Goal: Information Seeking & Learning: Learn about a topic

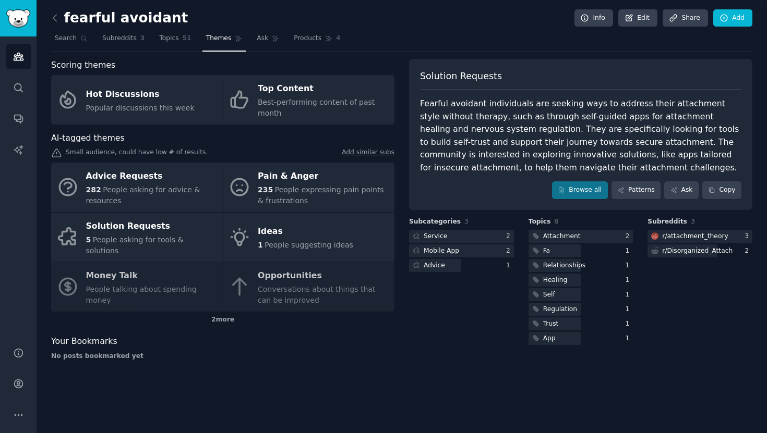
scroll to position [16, 0]
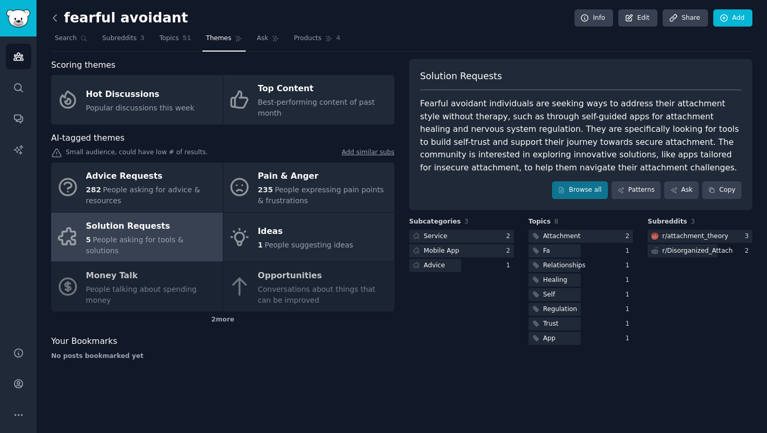
click at [55, 19] on icon at bounding box center [55, 18] width 11 height 11
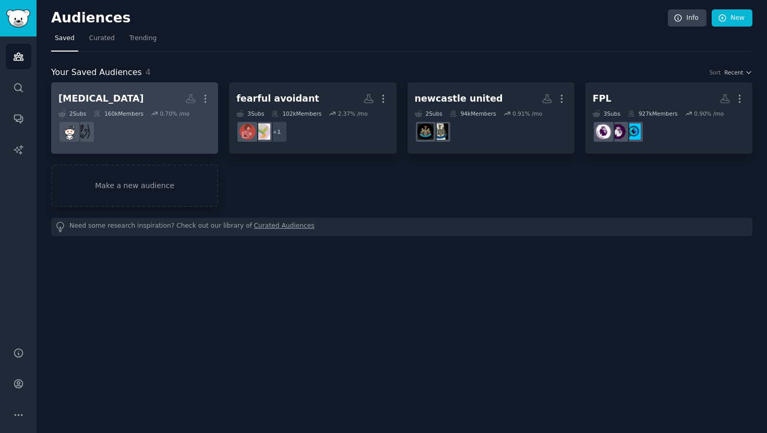
click at [123, 91] on h2 "ibs More" at bounding box center [134, 99] width 152 height 18
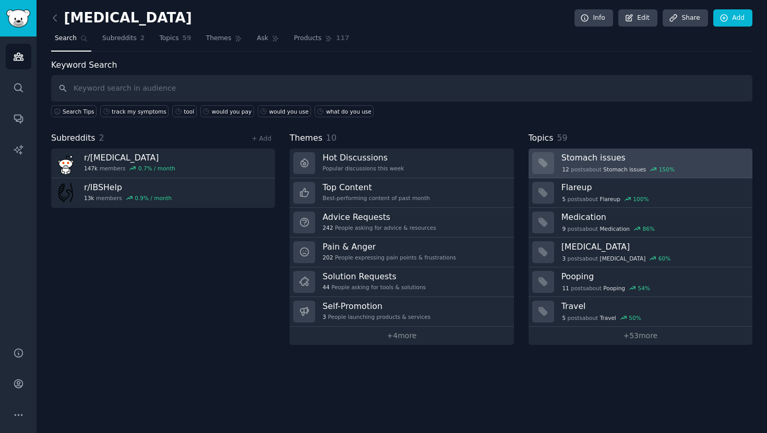
click at [639, 160] on h3 "Stomach issues" at bounding box center [653, 157] width 184 height 11
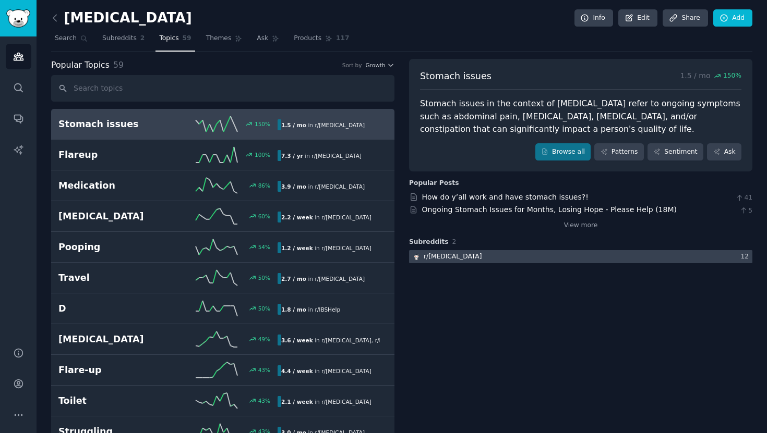
click at [517, 258] on div at bounding box center [580, 256] width 343 height 13
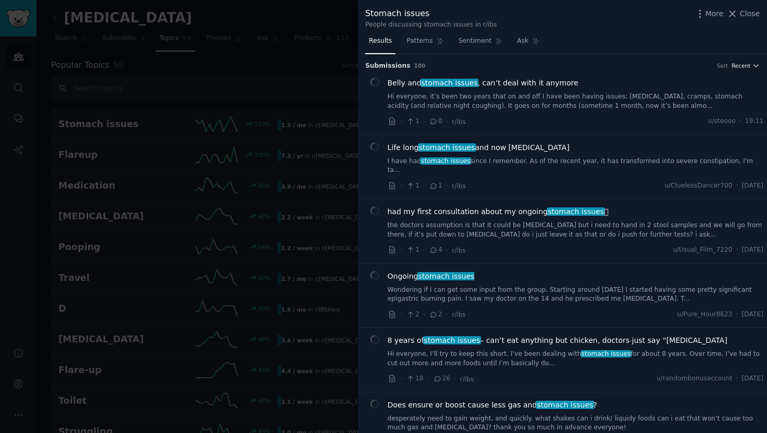
click at [739, 67] on span "Recent" at bounding box center [740, 65] width 19 height 7
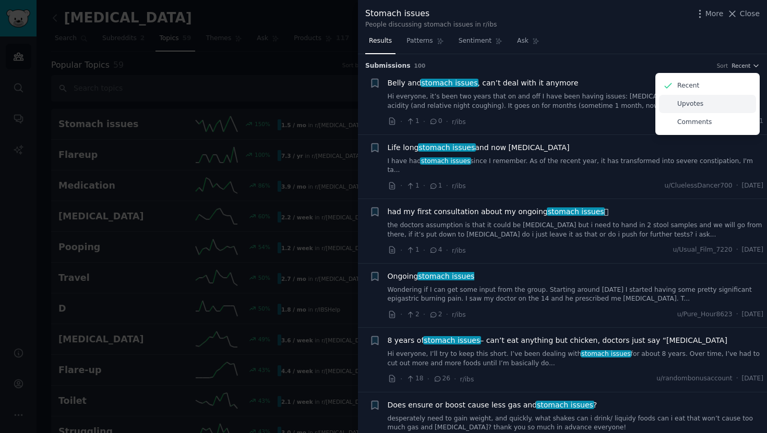
click at [718, 103] on div "Upvotes" at bounding box center [707, 104] width 97 height 18
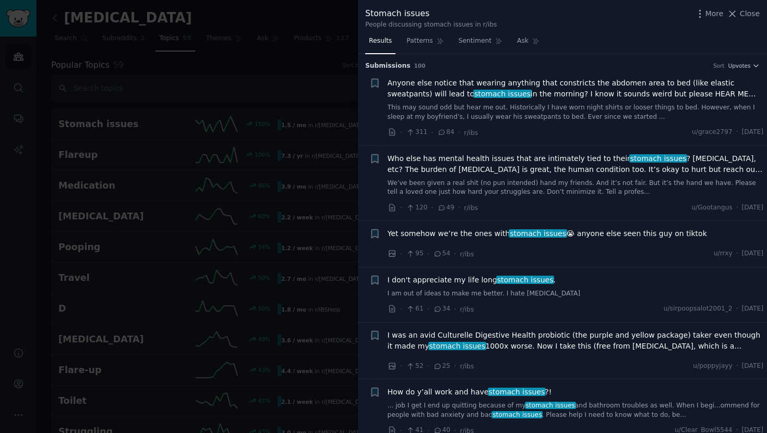
click at [528, 123] on div "Anyone else notice that wearing anything that constricts the abdomen area to be…" at bounding box center [576, 108] width 376 height 61
click at [513, 100] on div "Anyone else notice that wearing anything that constricts the abdomen area to be…" at bounding box center [576, 100] width 376 height 44
click at [510, 92] on span "Anyone else notice that wearing anything that constricts the abdomen area to be…" at bounding box center [576, 89] width 376 height 22
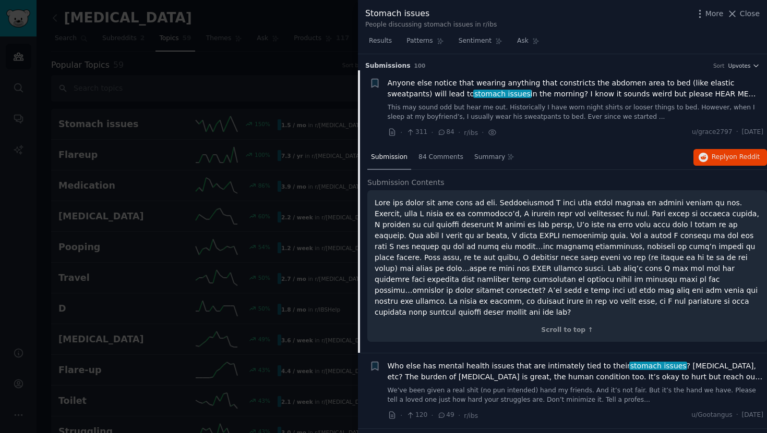
scroll to position [16, 0]
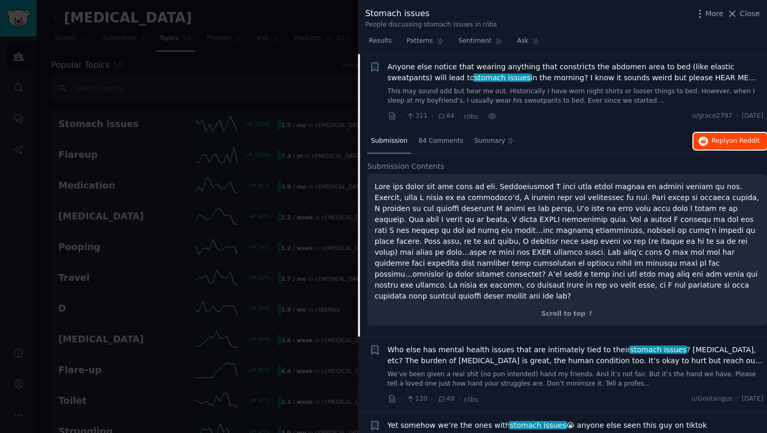
click at [717, 143] on span "Reply on Reddit" at bounding box center [735, 141] width 48 height 9
click at [330, 70] on div at bounding box center [383, 216] width 767 height 433
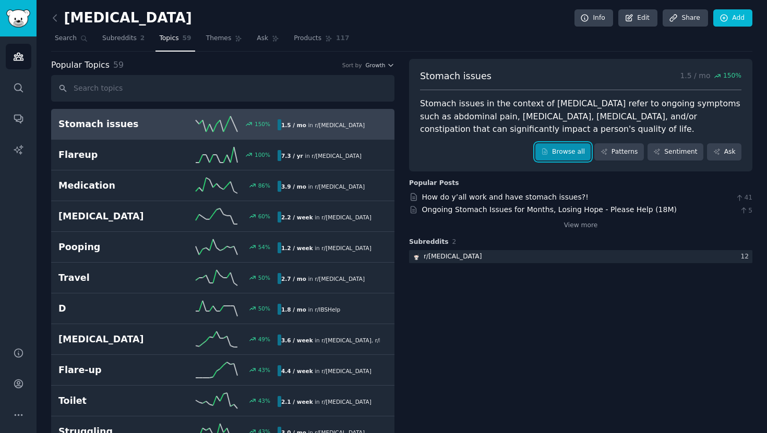
click at [564, 154] on link "Browse all" at bounding box center [563, 152] width 56 height 18
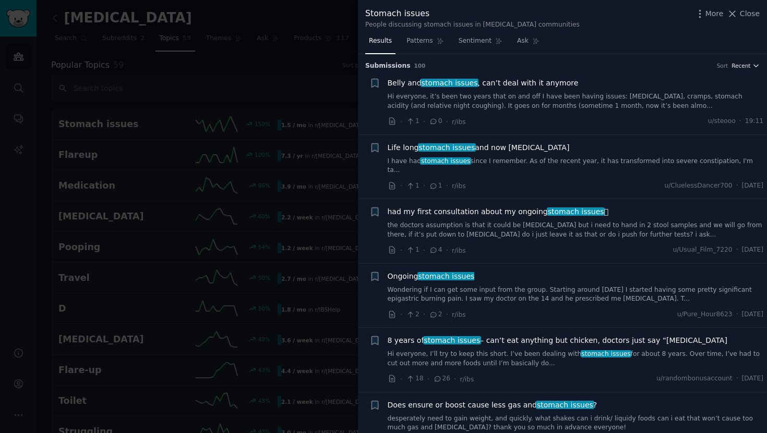
click at [748, 66] on button "Recent" at bounding box center [745, 65] width 28 height 7
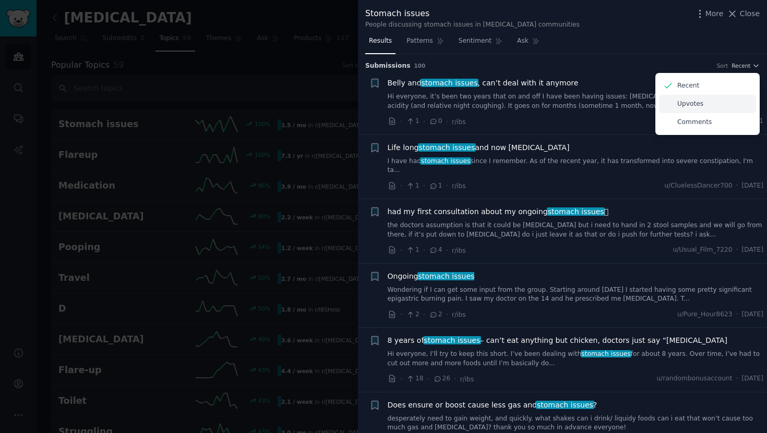
click at [728, 107] on div "Upvotes" at bounding box center [707, 104] width 97 height 18
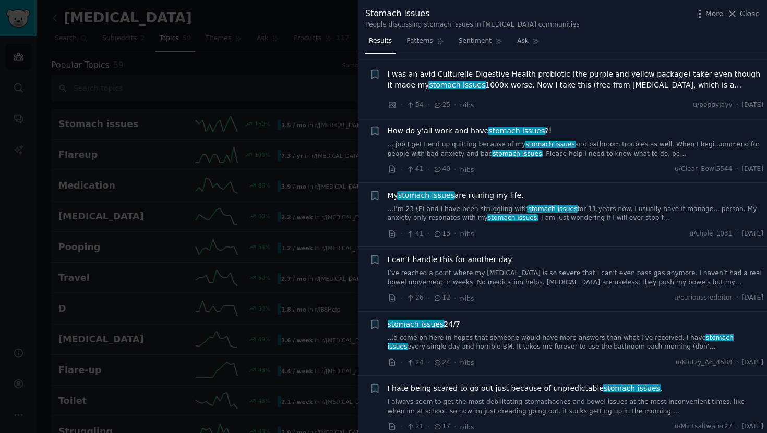
scroll to position [115, 0]
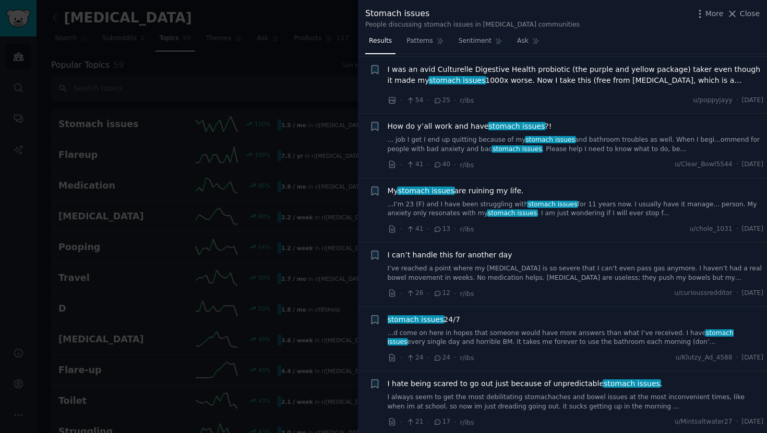
click at [490, 122] on span "stomach issues" at bounding box center [517, 126] width 58 height 8
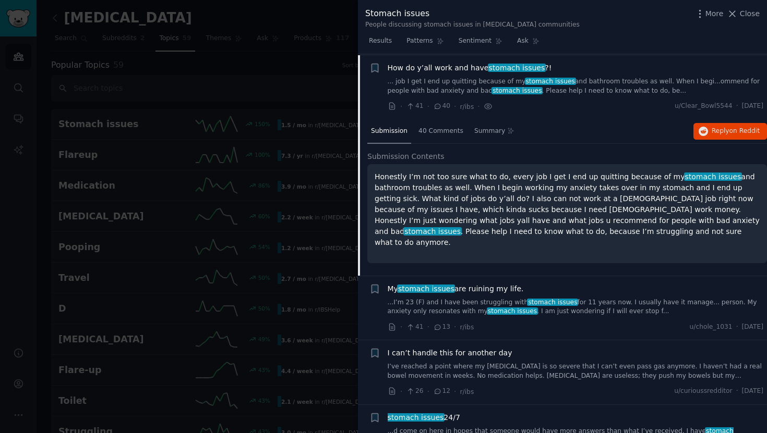
scroll to position [175, 0]
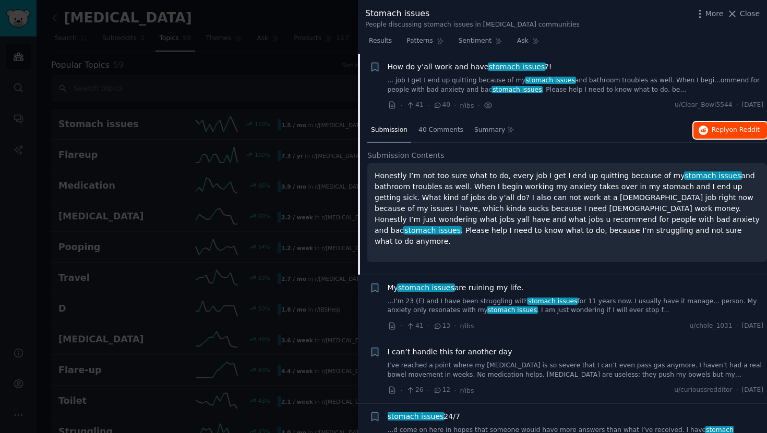
click at [729, 128] on span "on Reddit" at bounding box center [744, 129] width 30 height 7
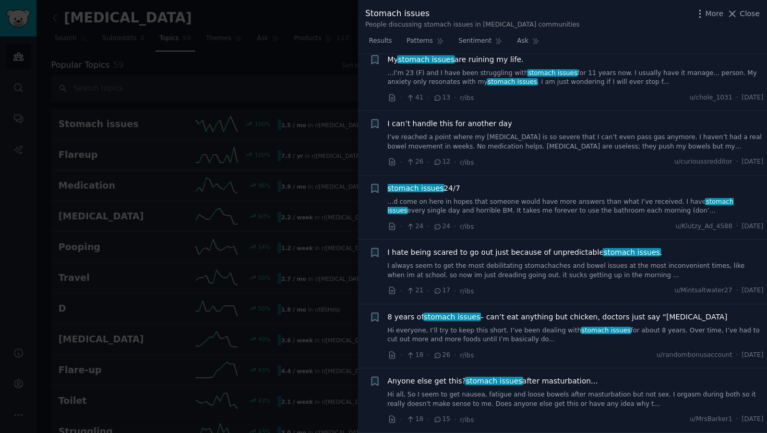
scroll to position [406, 0]
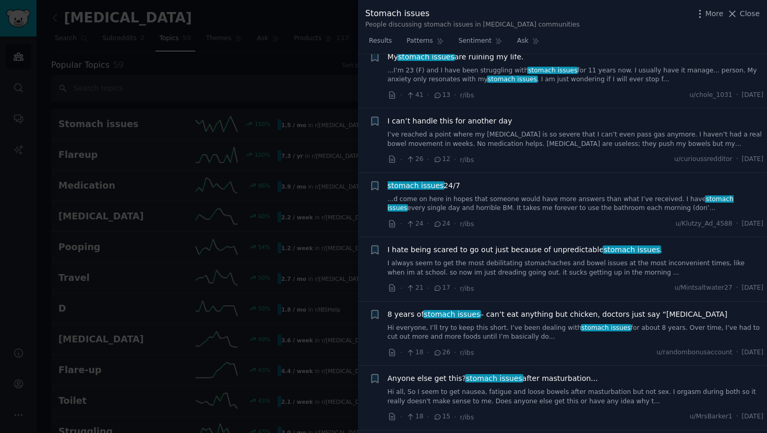
click at [301, 83] on div at bounding box center [383, 216] width 767 height 433
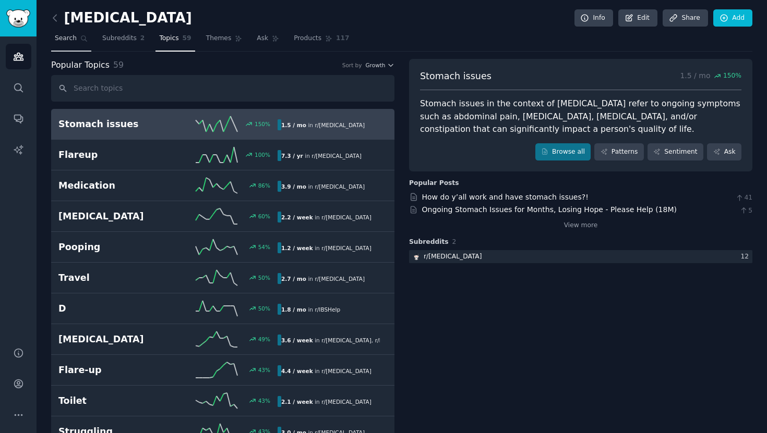
click at [66, 36] on span "Search" at bounding box center [66, 38] width 22 height 9
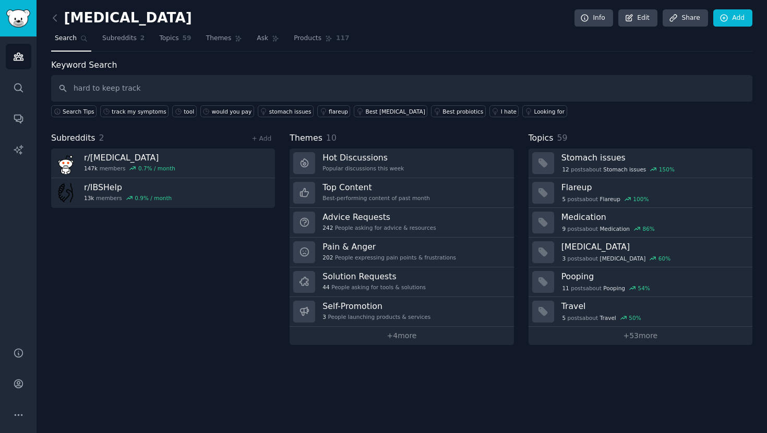
type input "hard to keep track"
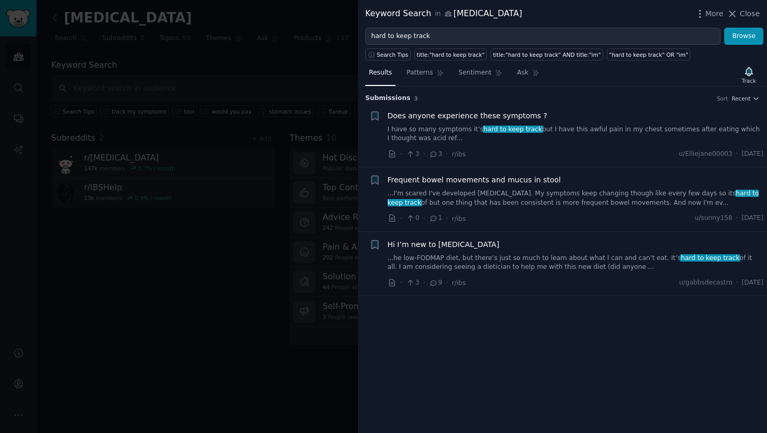
click at [399, 45] on div "Search Tips" at bounding box center [389, 53] width 49 height 16
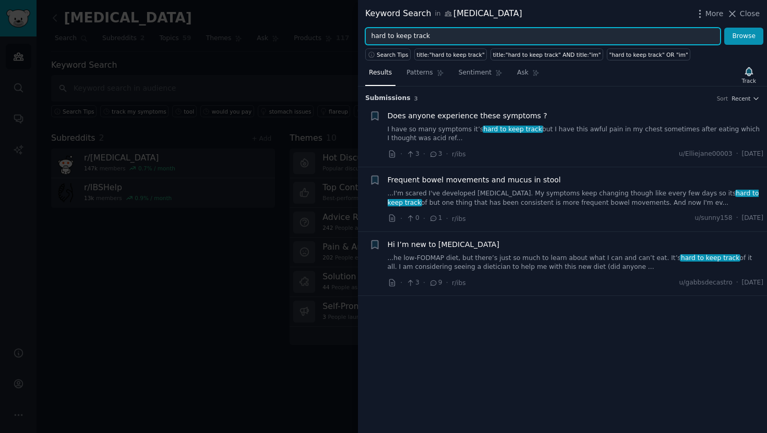
click at [393, 36] on input "hard to keep track" at bounding box center [542, 37] width 355 height 18
paste input "I wish there was"
type input "I wish there was"
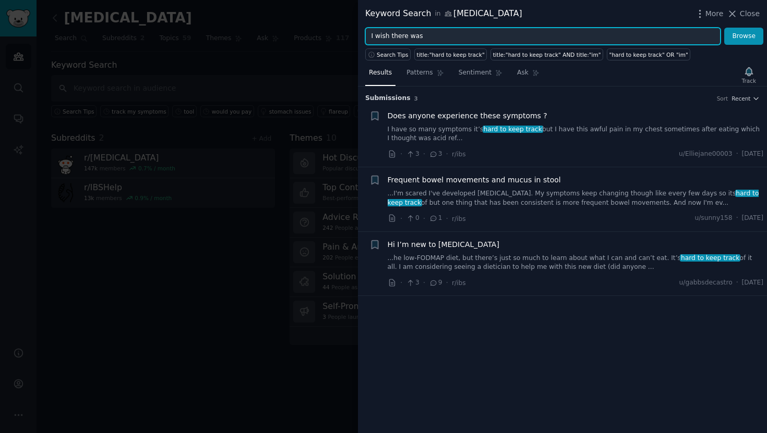
click at [724, 28] on button "Browse" at bounding box center [743, 37] width 39 height 18
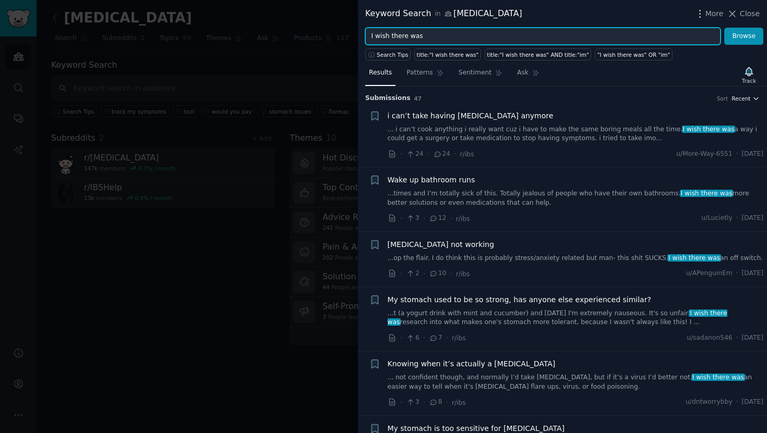
click at [736, 99] on span "Recent" at bounding box center [740, 98] width 19 height 7
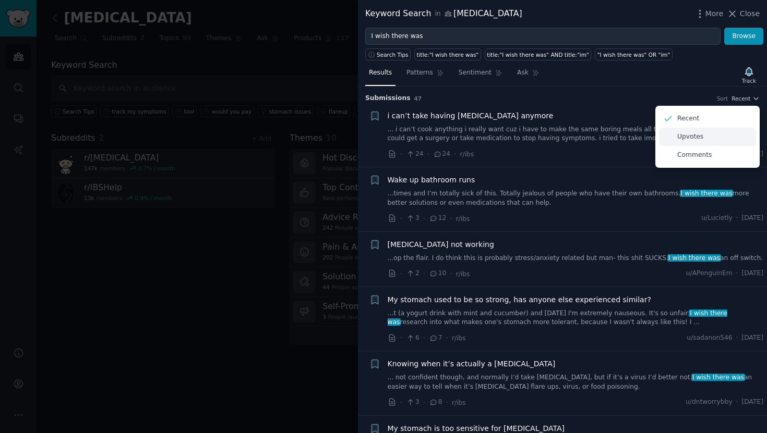
click at [717, 140] on div "Upvotes" at bounding box center [707, 137] width 97 height 18
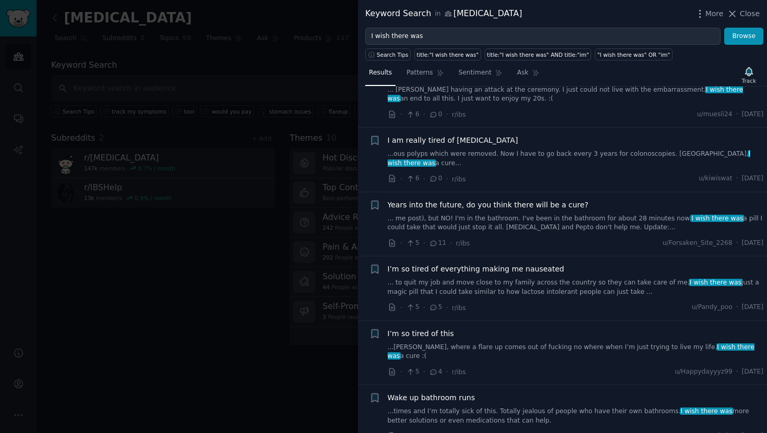
scroll to position [1201, 0]
click at [227, 71] on div at bounding box center [383, 216] width 767 height 433
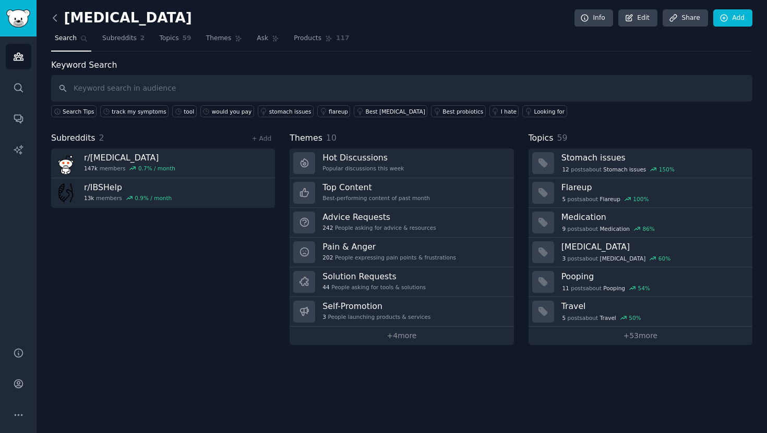
click at [54, 20] on icon at bounding box center [55, 18] width 11 height 11
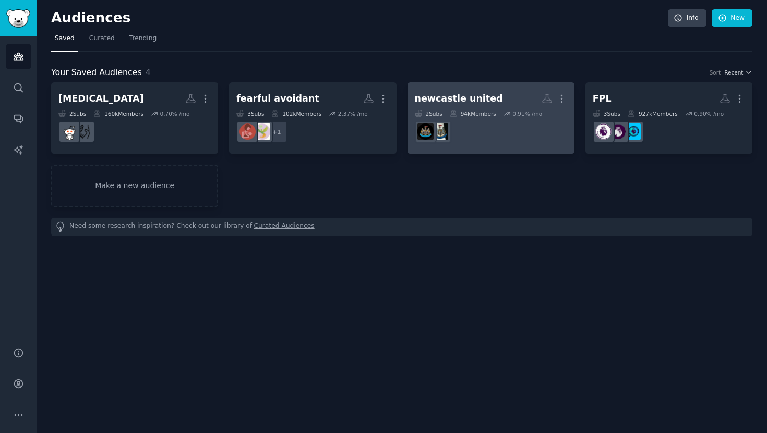
click at [486, 84] on link "newcastle united More 2 Sub s 94k Members 0.91 % /mo" at bounding box center [490, 117] width 167 height 71
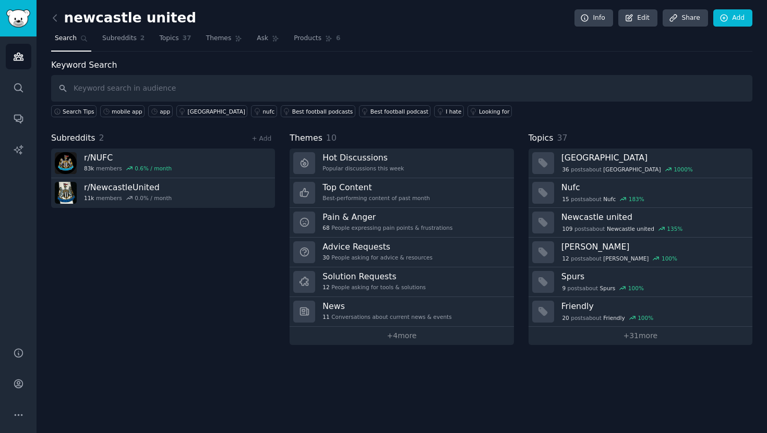
click at [224, 91] on input "text" at bounding box center [401, 88] width 701 height 27
type input "I wish there was"
click at [21, 20] on img "Sidebar" at bounding box center [18, 18] width 24 height 18
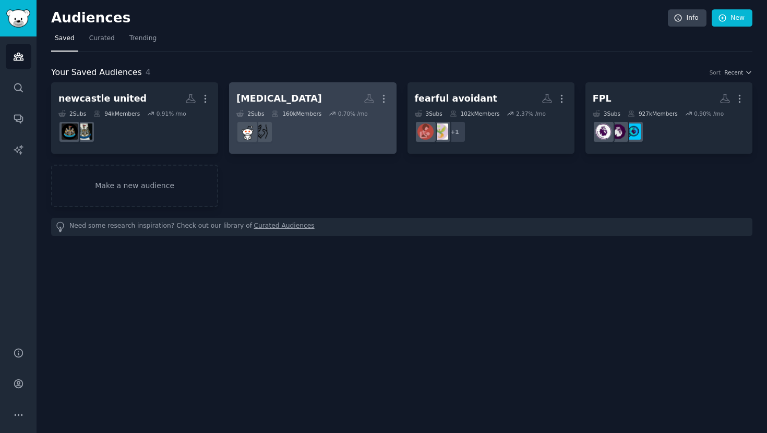
click at [297, 92] on h2 "ibs More" at bounding box center [312, 99] width 152 height 18
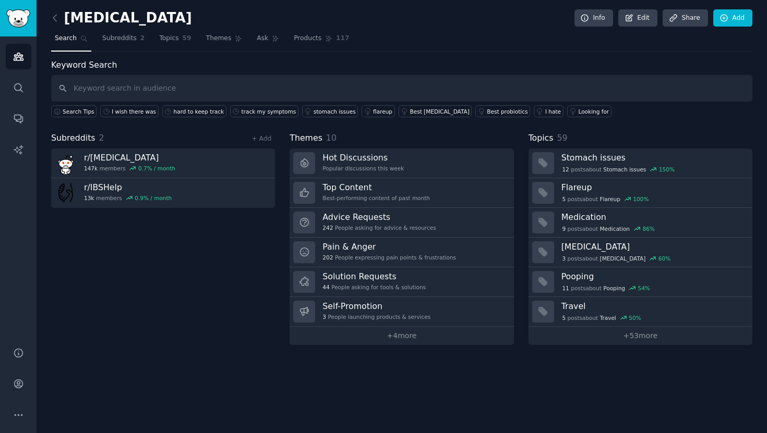
click at [297, 92] on input "text" at bounding box center [401, 88] width 701 height 27
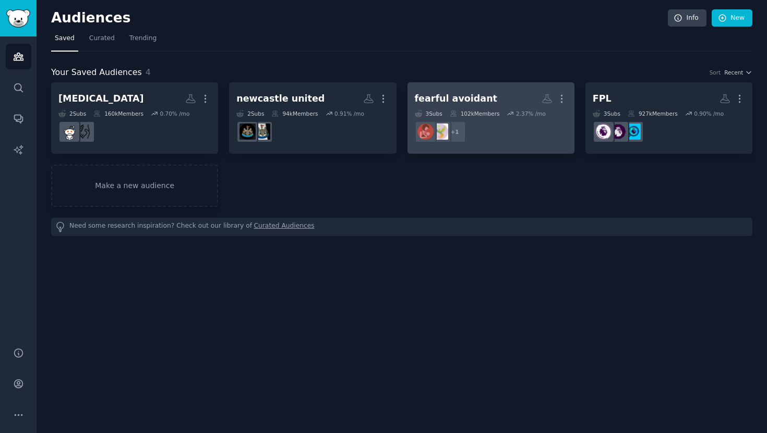
click at [451, 93] on div "fearful avoidant" at bounding box center [456, 98] width 82 height 13
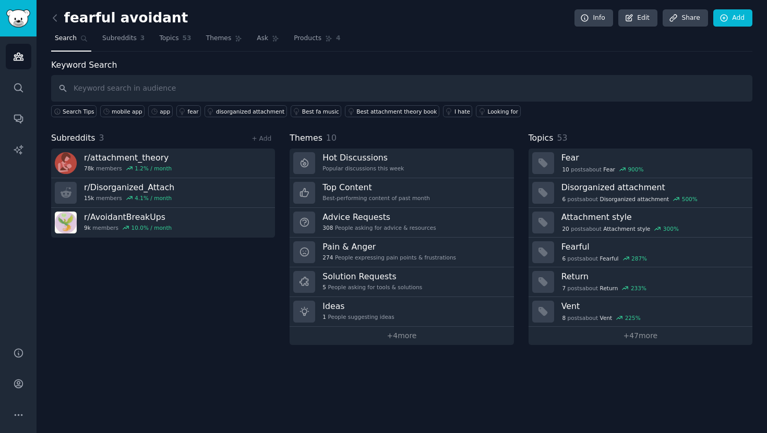
click at [194, 88] on input "text" at bounding box center [401, 88] width 701 height 27
type input "I wish there was"
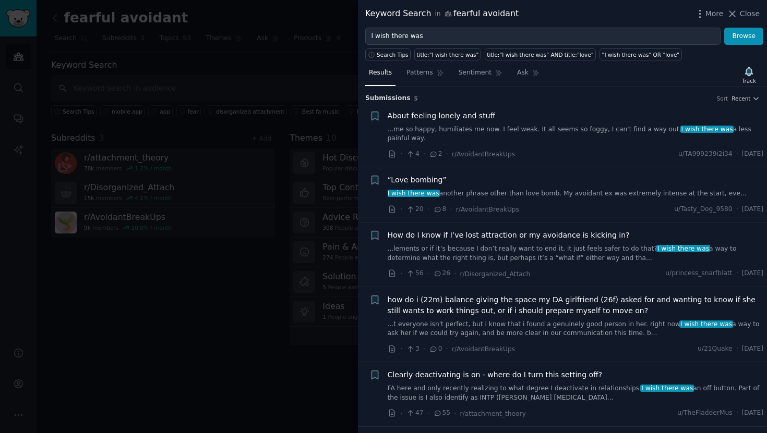
click at [743, 93] on div "Submission s 5 Sort Recent" at bounding box center [562, 95] width 394 height 17
click at [740, 103] on li "+ About feeling lonely and stuff ...me so happy, humiliates me now. I feel weak…" at bounding box center [562, 135] width 409 height 64
click at [744, 95] on span "Recent" at bounding box center [740, 98] width 19 height 7
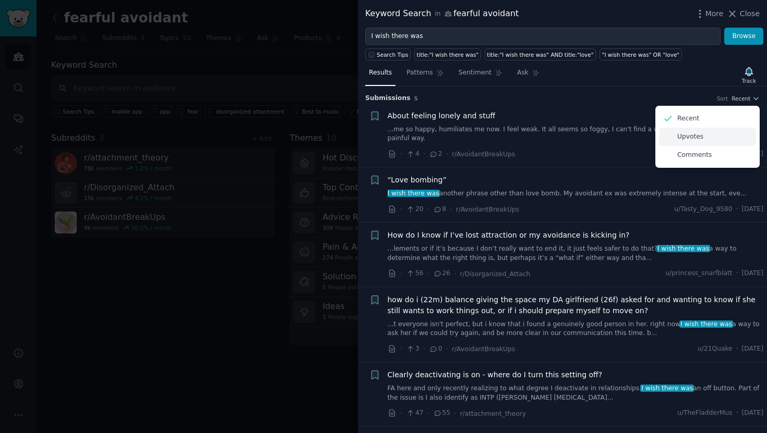
click at [718, 140] on div "Upvotes" at bounding box center [707, 137] width 97 height 18
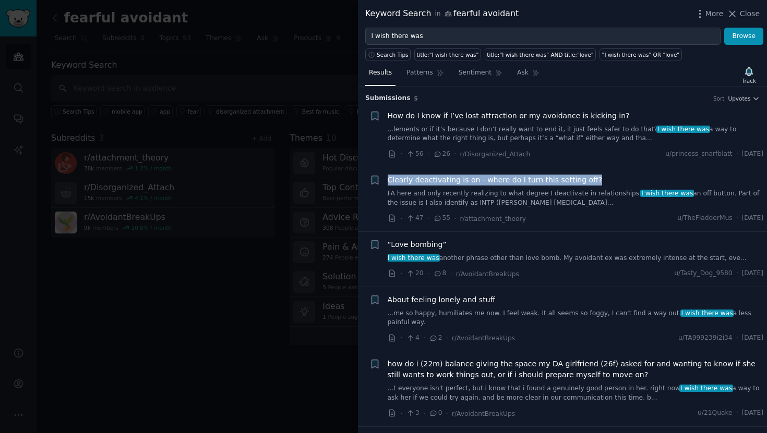
click at [491, 184] on span "Clearly deactivating is on - where do I turn this setting off?" at bounding box center [495, 180] width 215 height 11
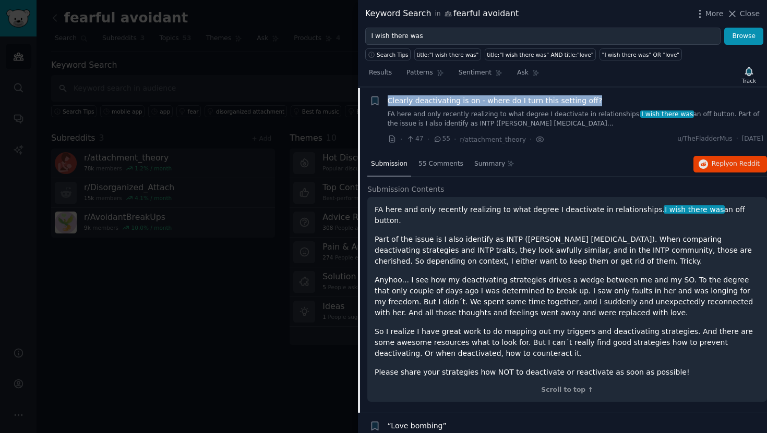
scroll to position [81, 0]
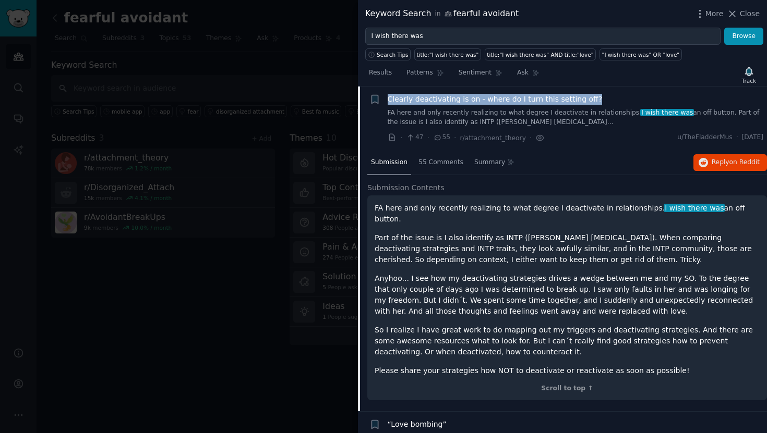
click at [715, 153] on div "Submission 55 Comments Summary Reply on Reddit" at bounding box center [567, 163] width 400 height 25
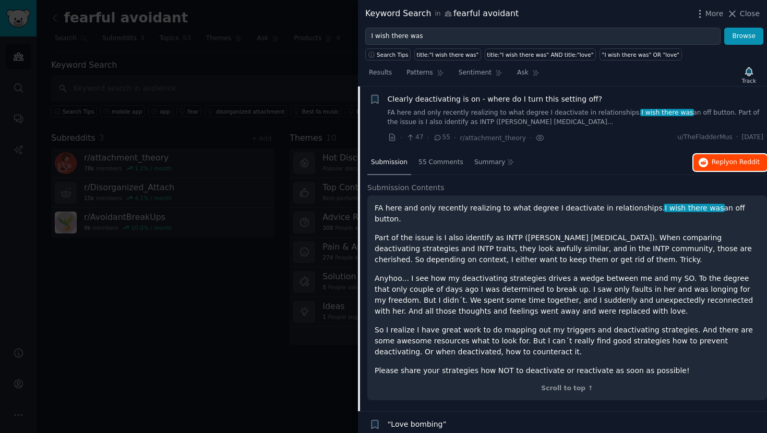
click at [716, 161] on span "Reply on Reddit" at bounding box center [735, 162] width 48 height 9
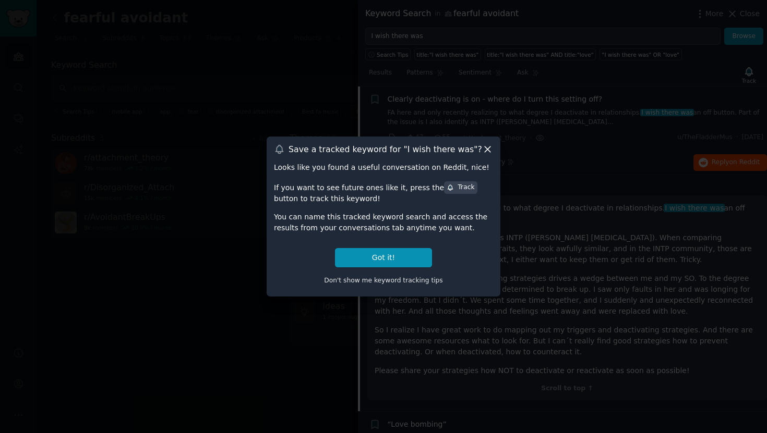
click at [188, 96] on div at bounding box center [383, 216] width 767 height 433
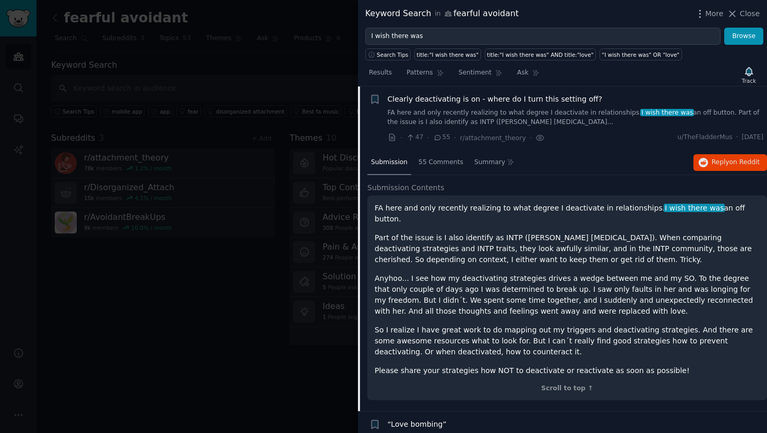
click at [332, 113] on div at bounding box center [383, 216] width 767 height 433
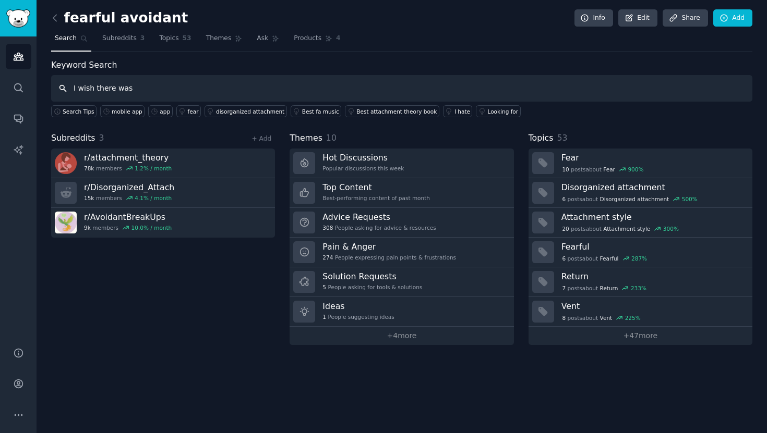
type input "I wish there was"
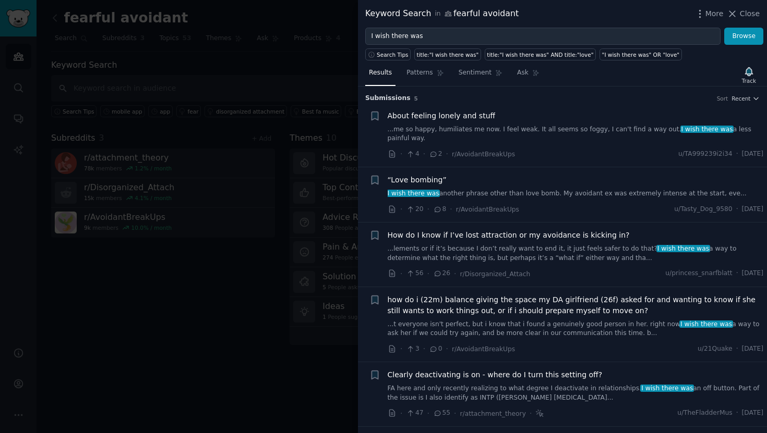
click at [745, 103] on li "+ About feeling lonely and stuff ...me so happy, humiliates me now. I feel weak…" at bounding box center [562, 135] width 409 height 64
click at [745, 99] on span "Recent" at bounding box center [740, 98] width 19 height 7
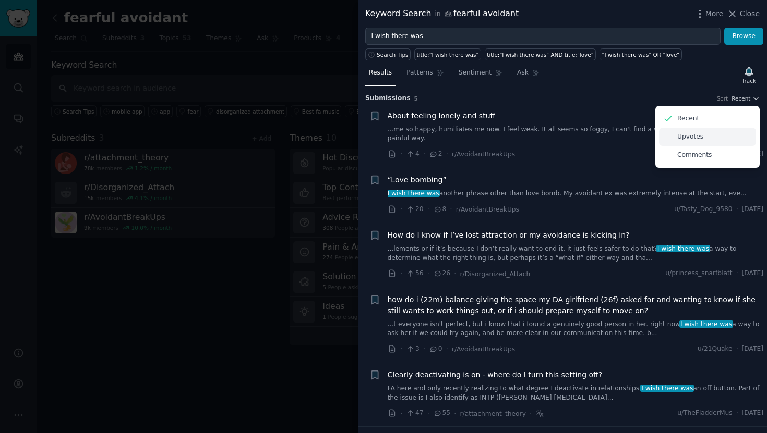
click at [730, 135] on div "Upvotes" at bounding box center [707, 137] width 97 height 18
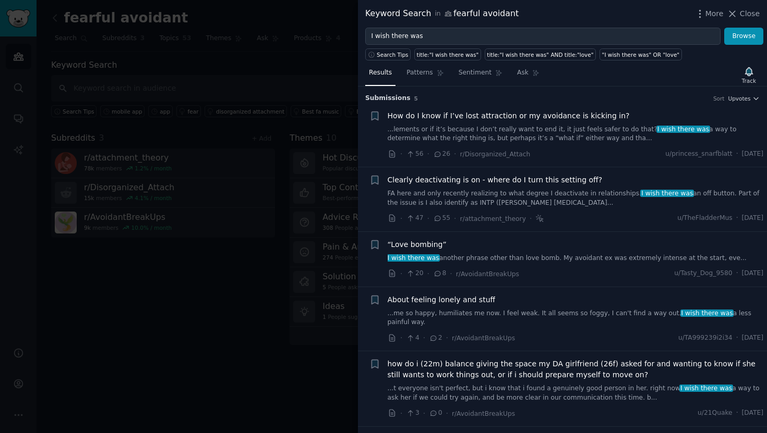
click at [251, 68] on div at bounding box center [383, 216] width 767 height 433
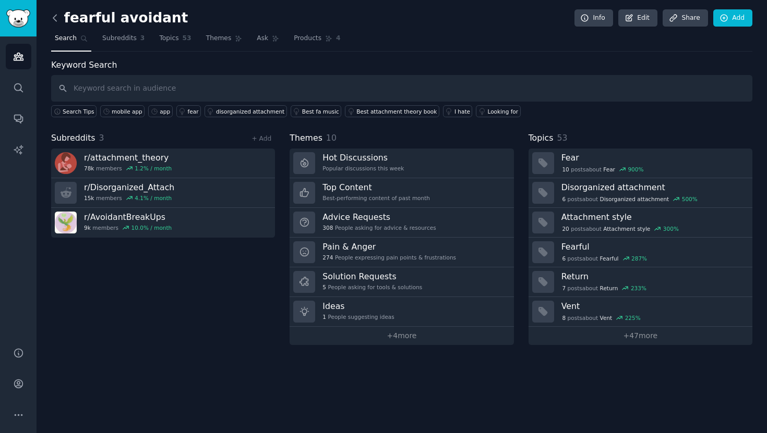
click at [58, 17] on icon at bounding box center [55, 18] width 11 height 11
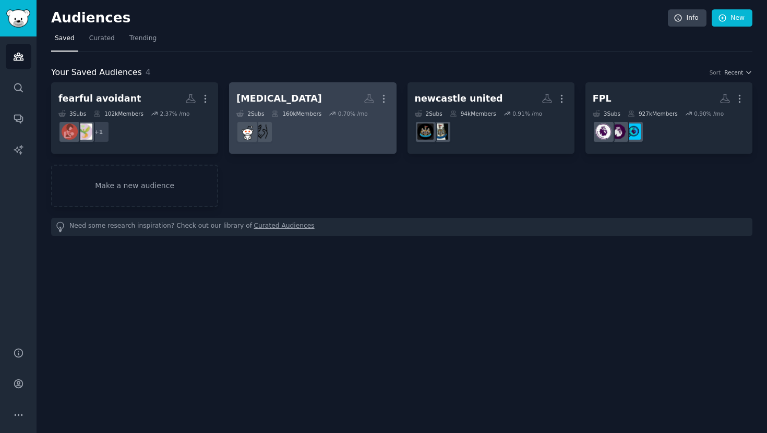
click at [321, 93] on h2 "ibs More" at bounding box center [312, 99] width 152 height 18
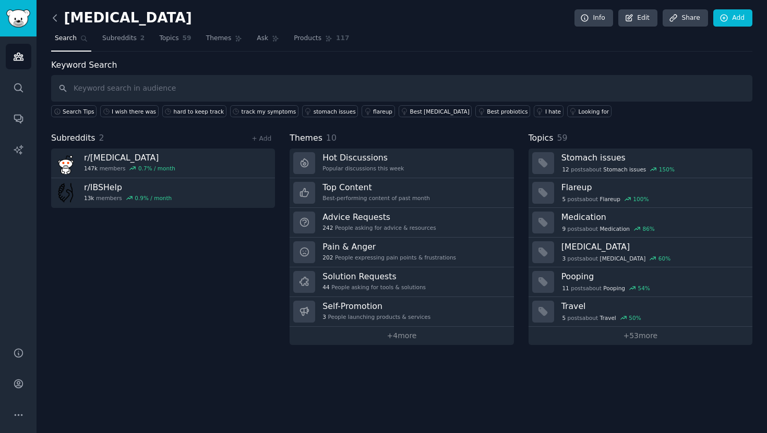
click at [52, 21] on icon at bounding box center [55, 18] width 11 height 11
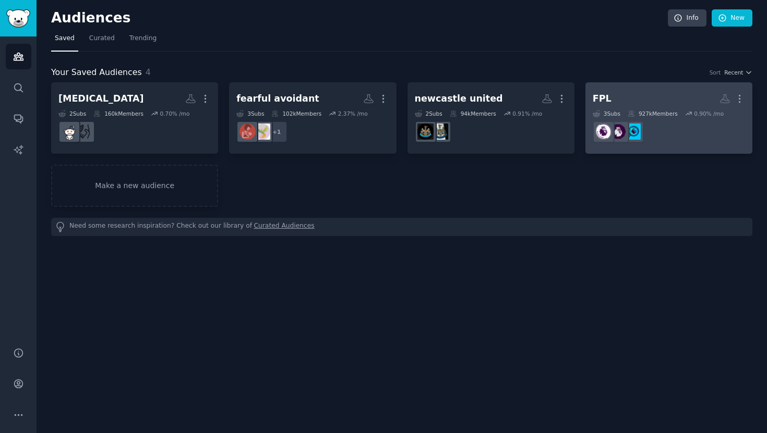
click at [669, 92] on h2 "FPL More" at bounding box center [669, 99] width 152 height 18
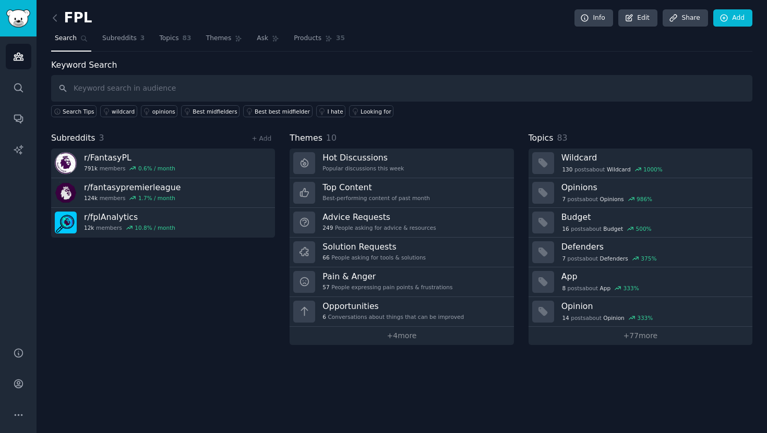
type input "Did you want to reach out but stop yourself out of fear of rejection?"
type input "i wish i could"
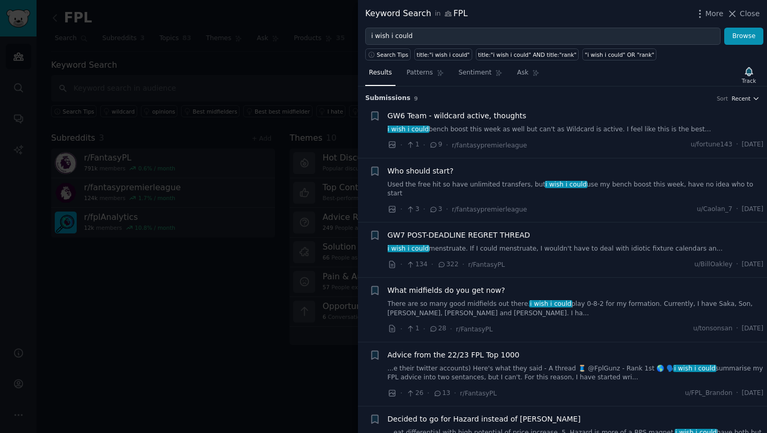
click at [744, 98] on span "Recent" at bounding box center [740, 98] width 19 height 7
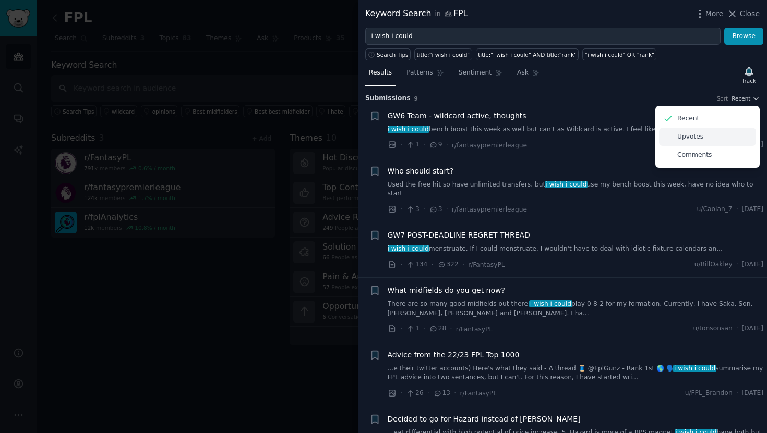
click at [726, 137] on div "Upvotes" at bounding box center [707, 137] width 97 height 18
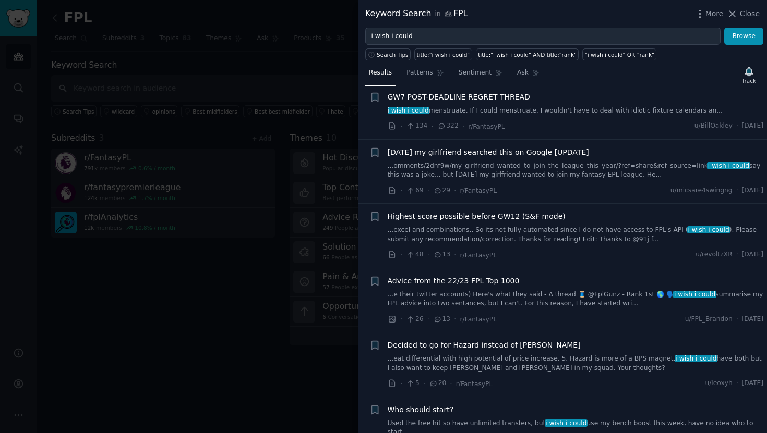
scroll to position [20, 0]
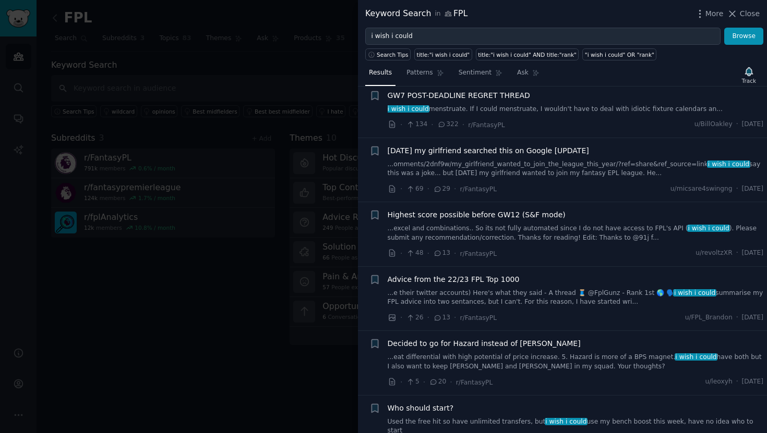
click at [675, 163] on link "...omments/2dnf9w/my_girlfriend_wanted_to_join_the_league_this_year/?ref=share&…" at bounding box center [576, 169] width 376 height 18
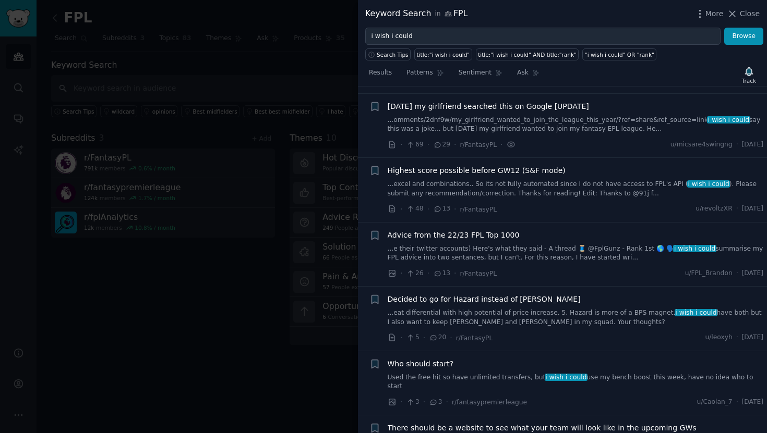
scroll to position [71, 0]
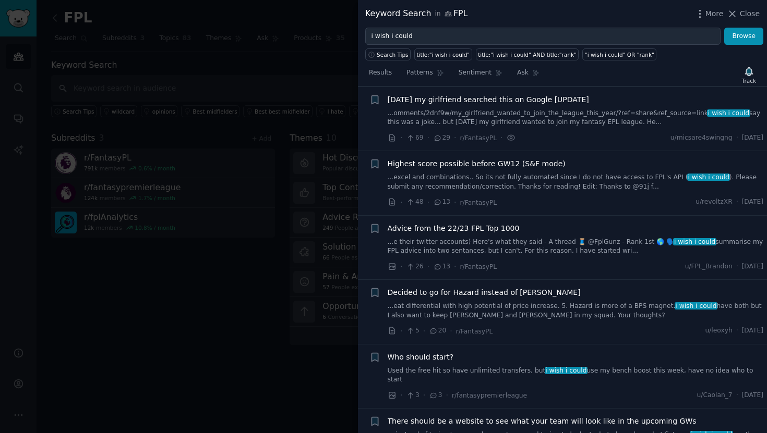
click at [675, 163] on div "Highest score possible before GW12 (S&F mode)" at bounding box center [576, 164] width 376 height 11
click at [645, 104] on div "1 Year ago my girlfriend searched this on Google [UPDATE]" at bounding box center [576, 99] width 376 height 11
click at [645, 110] on link "...omments/2dnf9w/my_girlfriend_wanted_to_join_the_league_this_year/?ref=share&…" at bounding box center [576, 118] width 376 height 18
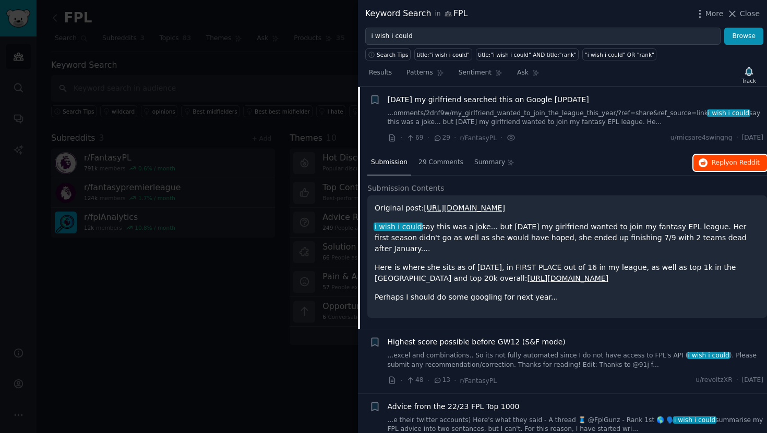
click at [707, 156] on button "Reply on Reddit" at bounding box center [730, 163] width 74 height 17
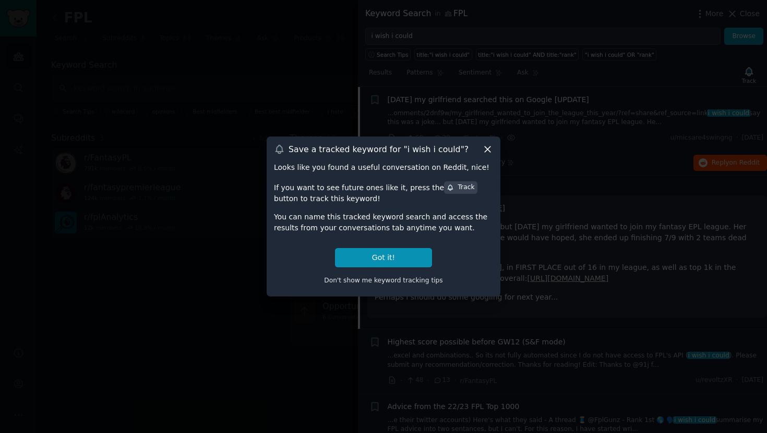
click at [426, 76] on div at bounding box center [383, 216] width 767 height 433
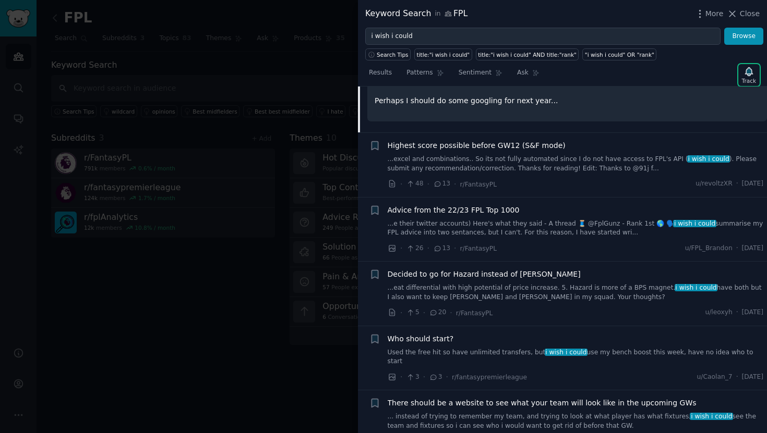
scroll to position [290, 0]
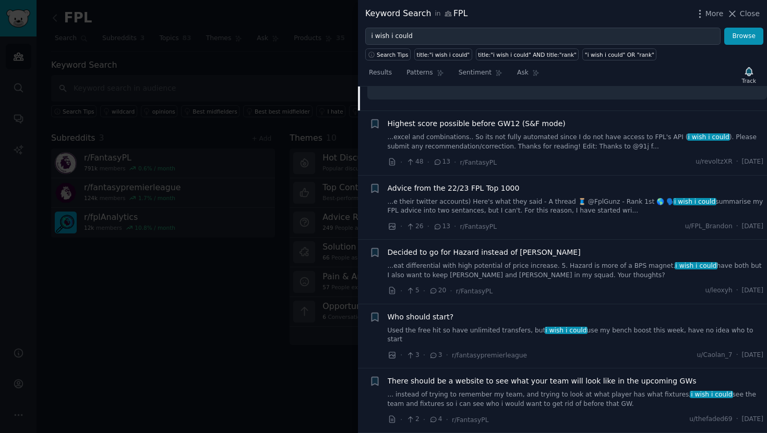
click at [233, 34] on div at bounding box center [383, 216] width 767 height 433
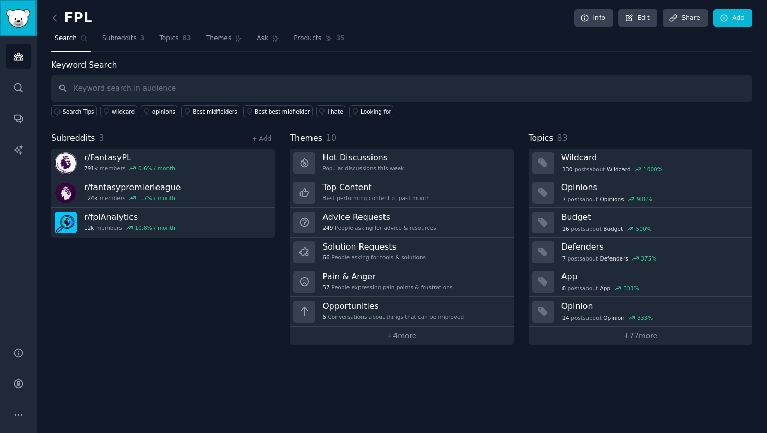
click at [26, 18] on img "Sidebar" at bounding box center [18, 18] width 24 height 18
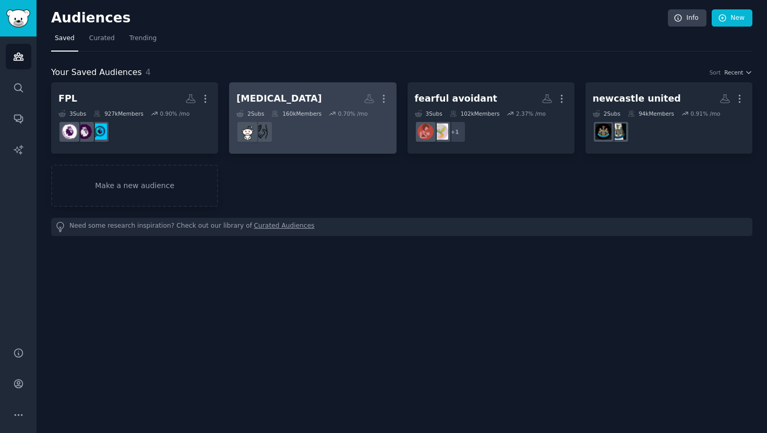
click at [274, 95] on h2 "ibs More" at bounding box center [312, 99] width 152 height 18
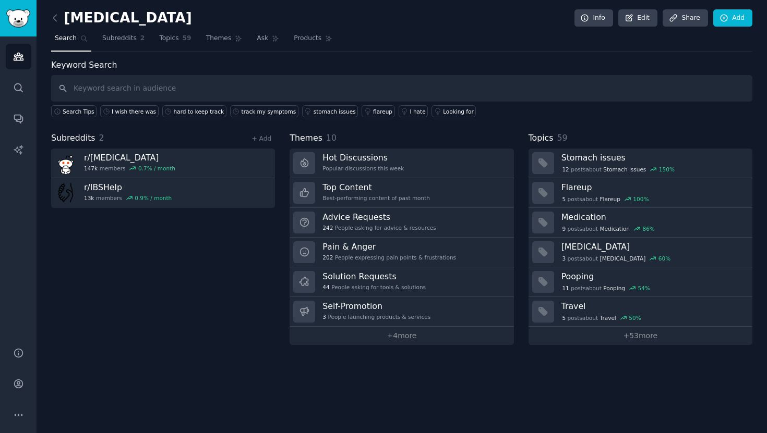
click at [258, 88] on input "text" at bounding box center [401, 88] width 701 height 27
type input "why isn't there"
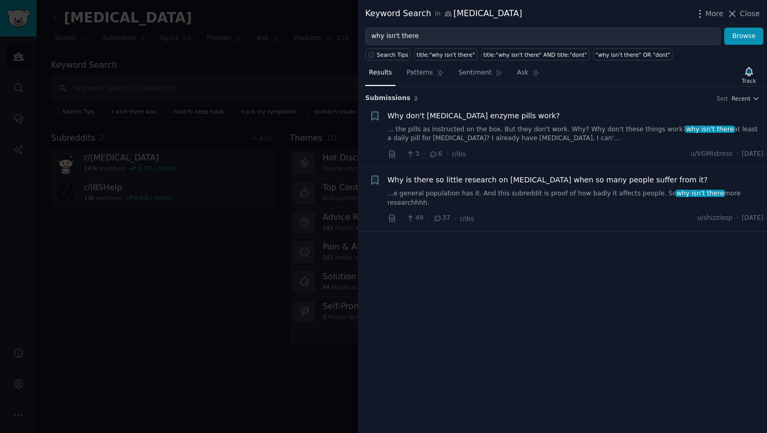
click at [184, 88] on div at bounding box center [383, 216] width 767 height 433
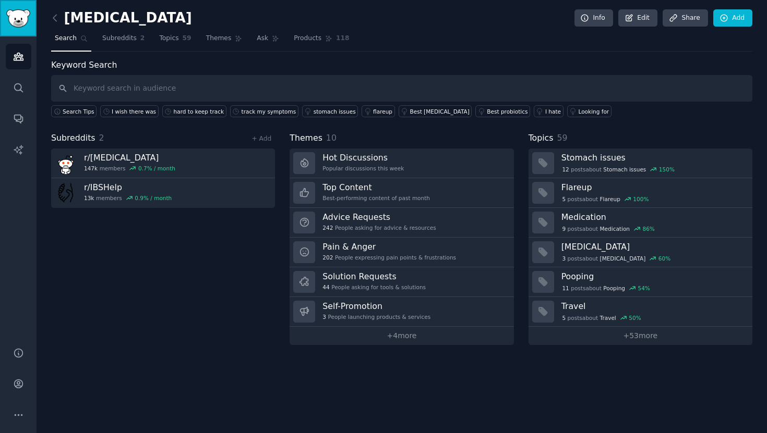
click at [9, 29] on link "Sidebar" at bounding box center [18, 18] width 37 height 37
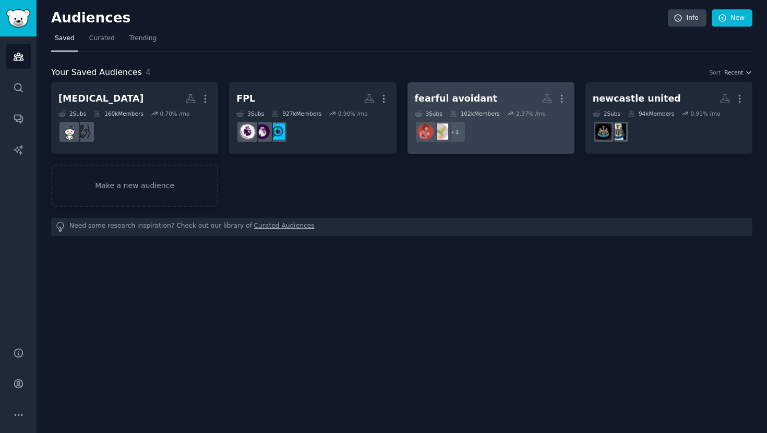
click at [446, 86] on link "fearful avoidant More 3 Sub s 102k Members 2.37 % /mo + 1" at bounding box center [490, 117] width 167 height 71
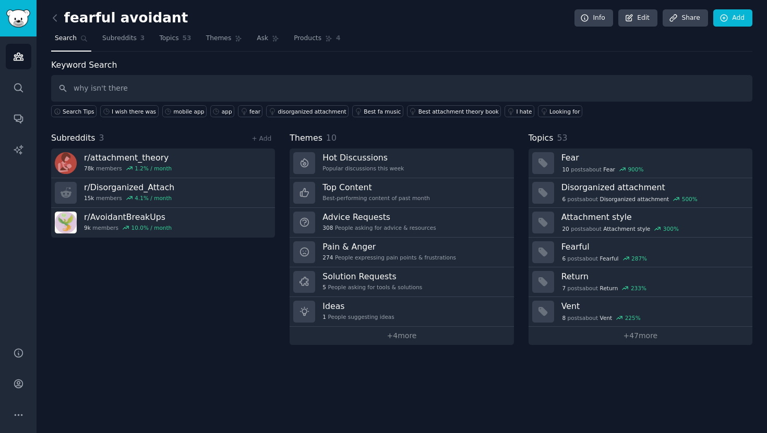
type input "why isn't there"
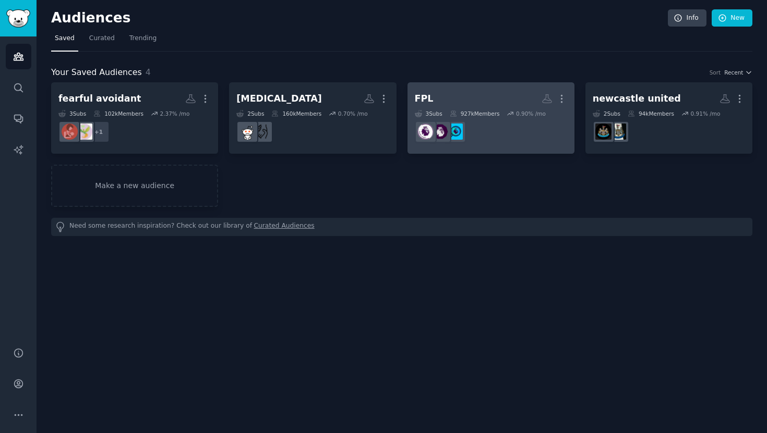
click at [486, 92] on h2 "FPL More" at bounding box center [491, 99] width 152 height 18
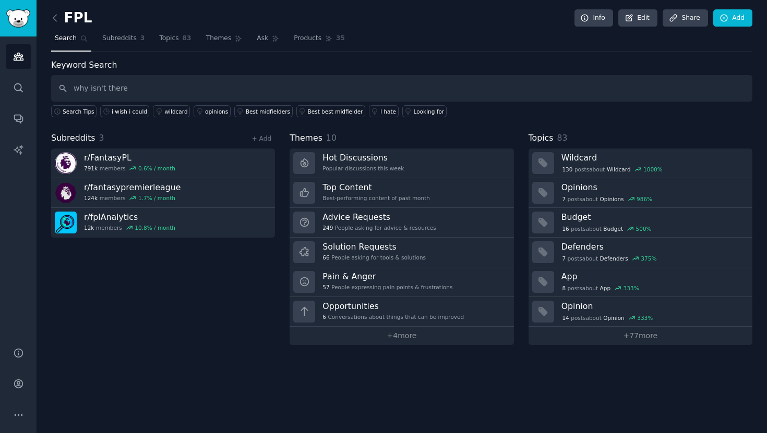
type input "why isn't there"
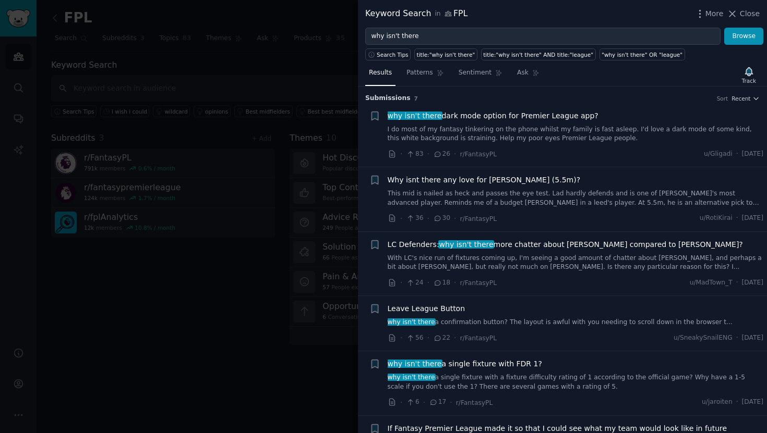
click at [738, 102] on h3 "Submission s 7 Sort Recent" at bounding box center [562, 98] width 394 height 9
click at [738, 98] on span "Recent" at bounding box center [740, 98] width 19 height 7
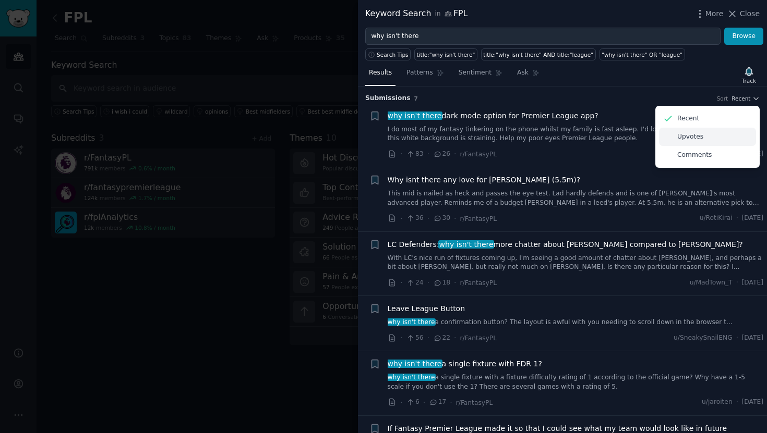
click at [720, 140] on div "Upvotes" at bounding box center [707, 137] width 97 height 18
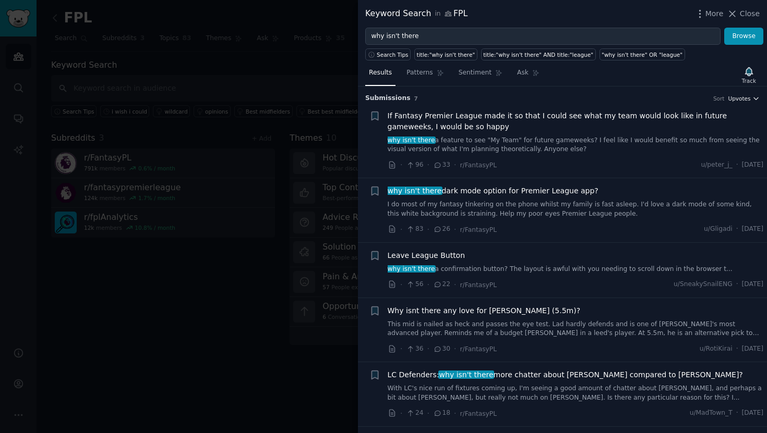
click at [744, 99] on span "Upvotes" at bounding box center [739, 98] width 22 height 7
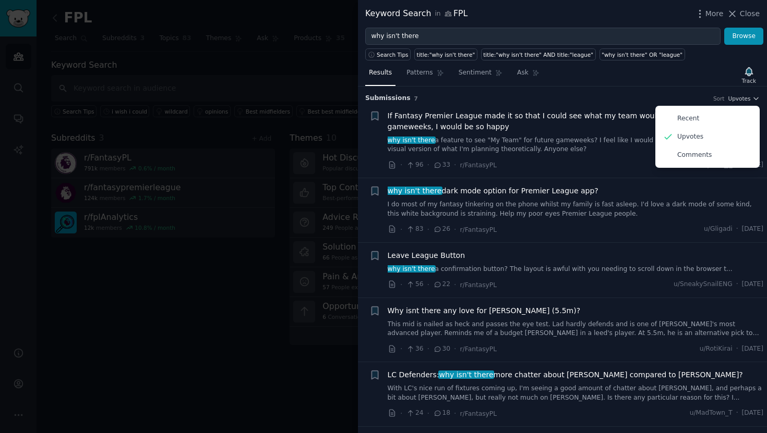
click at [463, 126] on span "If Fantasy Premier League made it so that I could see what my team would look l…" at bounding box center [576, 122] width 376 height 22
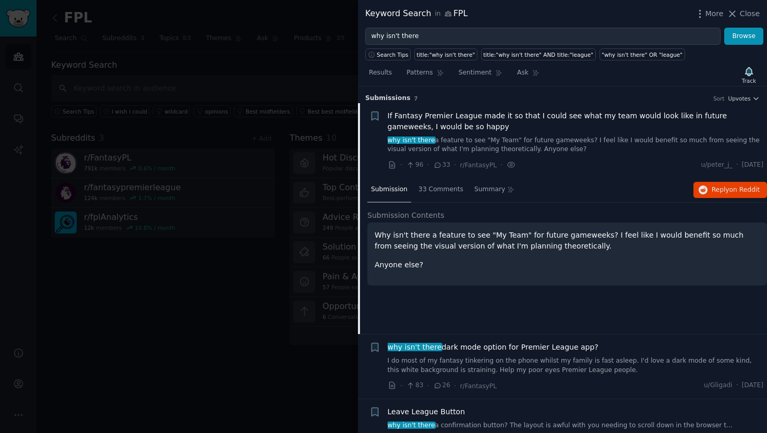
scroll to position [16, 0]
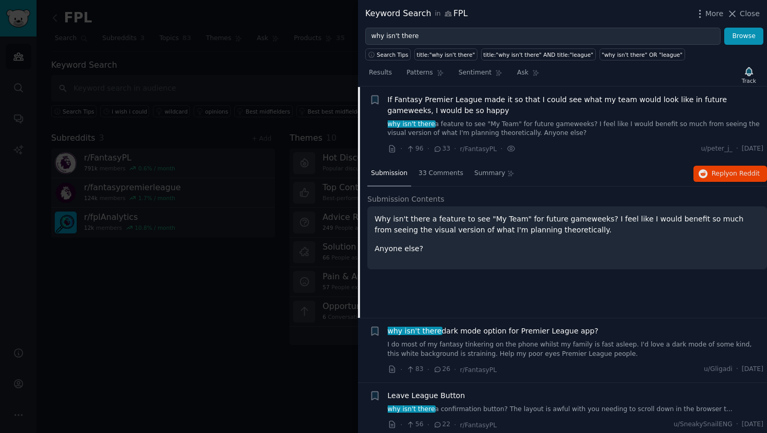
click at [477, 111] on span "If Fantasy Premier League made it so that I could see what my team would look l…" at bounding box center [576, 105] width 376 height 22
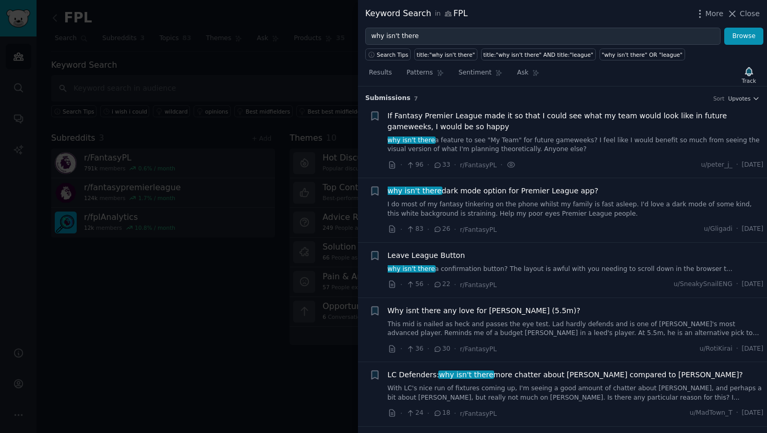
click at [186, 90] on div at bounding box center [383, 216] width 767 height 433
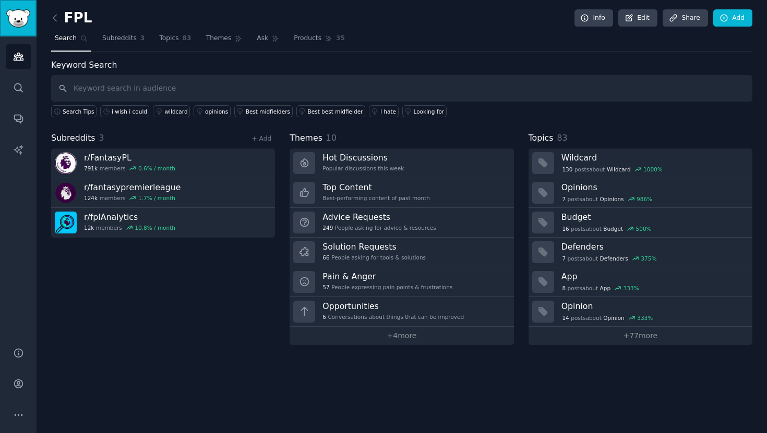
click at [19, 24] on img "Sidebar" at bounding box center [18, 18] width 24 height 18
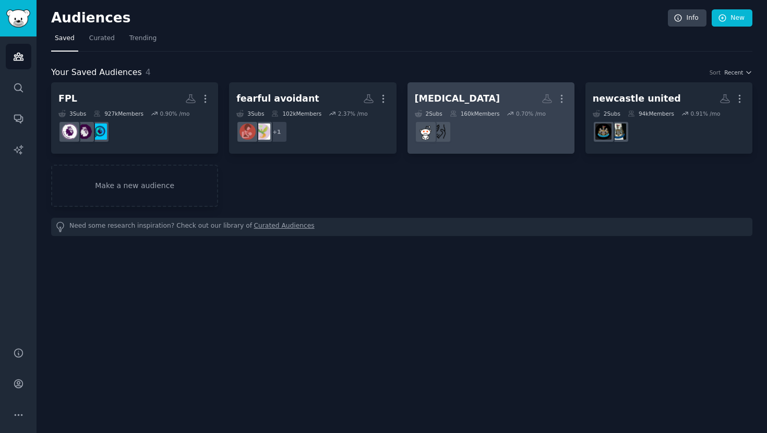
click at [440, 87] on link "ibs More 2 Sub s 160k Members 0.70 % /mo" at bounding box center [490, 117] width 167 height 71
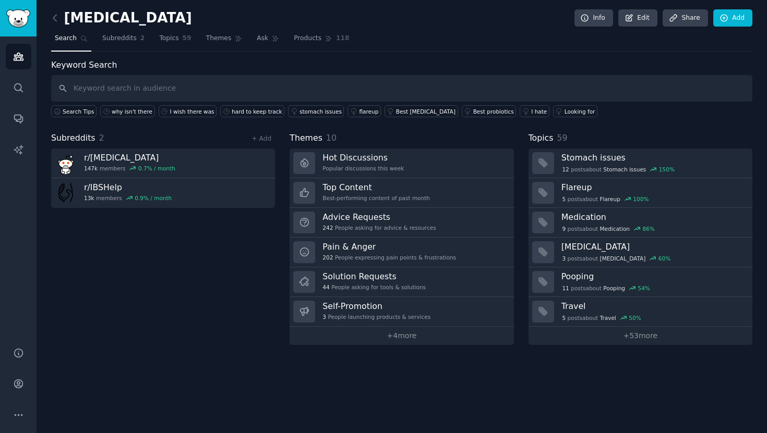
click at [166, 84] on input "text" at bounding box center [401, 88] width 701 height 27
type input "hard to"
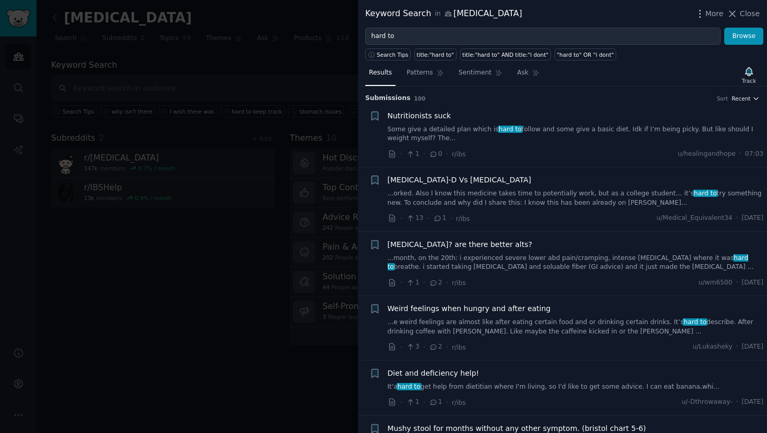
click at [739, 98] on span "Recent" at bounding box center [740, 98] width 19 height 7
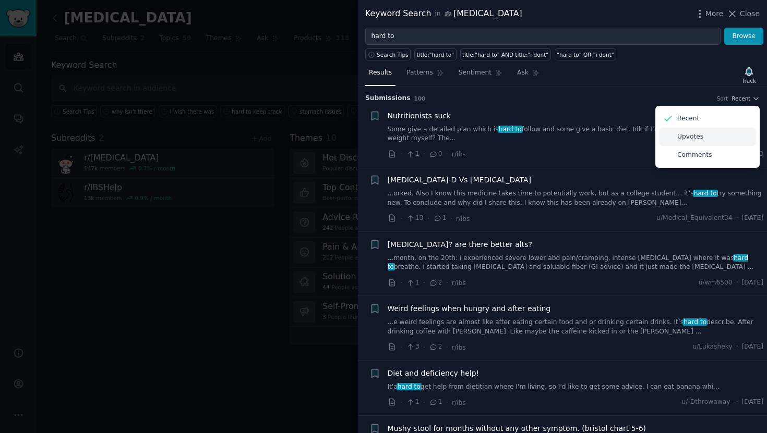
click at [731, 134] on div "Upvotes" at bounding box center [707, 137] width 97 height 18
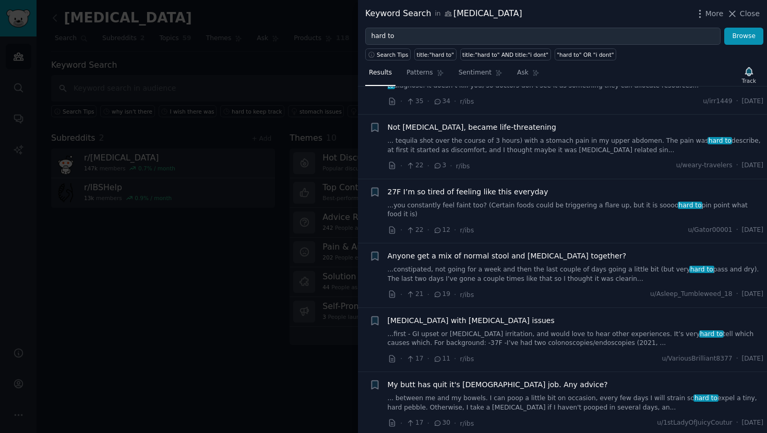
scroll to position [390, 0]
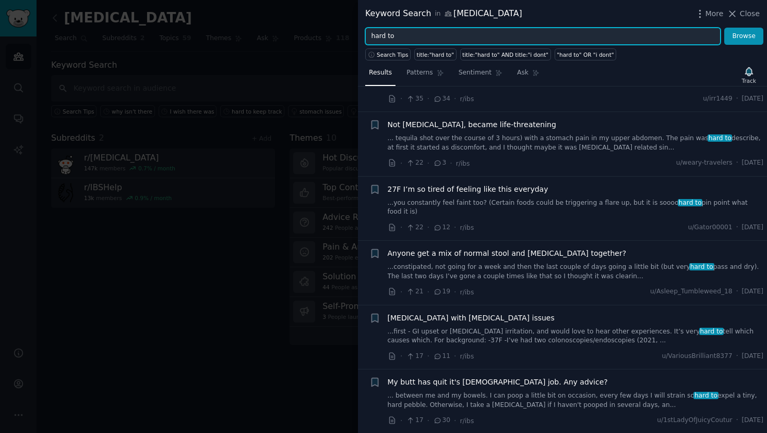
drag, startPoint x: 449, startPoint y: 39, endPoint x: 344, endPoint y: 35, distance: 105.4
click at [352, 35] on div "Keyword Search in ibs More Close hard to Browse Search Tips title:"hard to" tit…" at bounding box center [383, 216] width 767 height 433
paste input "keeping track"
type input "keeping track"
click at [724, 28] on button "Browse" at bounding box center [743, 37] width 39 height 18
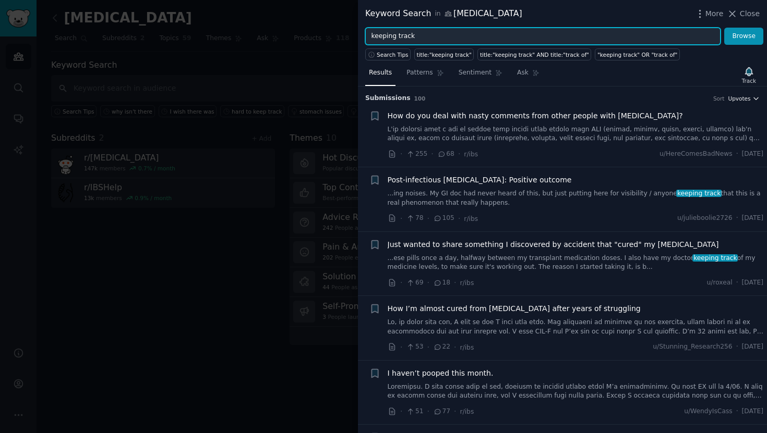
click at [742, 101] on span "Upvotes" at bounding box center [739, 98] width 22 height 7
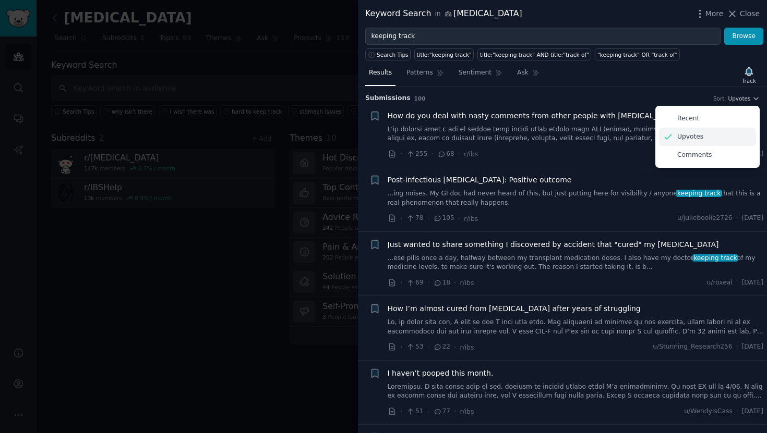
click at [716, 137] on div "Upvotes" at bounding box center [707, 137] width 97 height 18
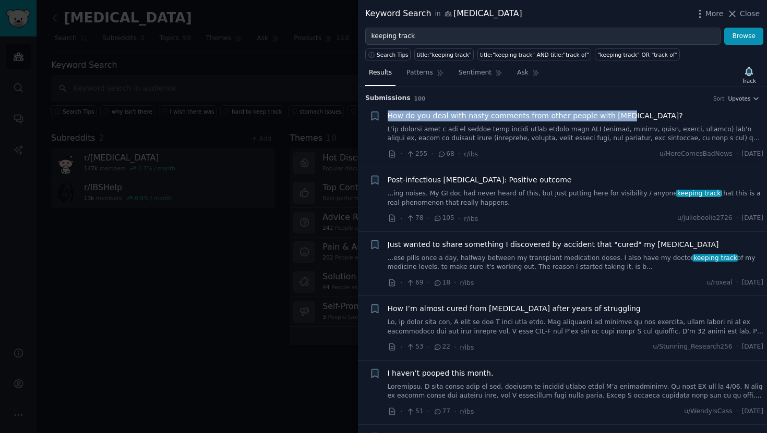
click at [486, 122] on div "How do you deal with nasty comments from other people with IBS?" at bounding box center [576, 127] width 376 height 33
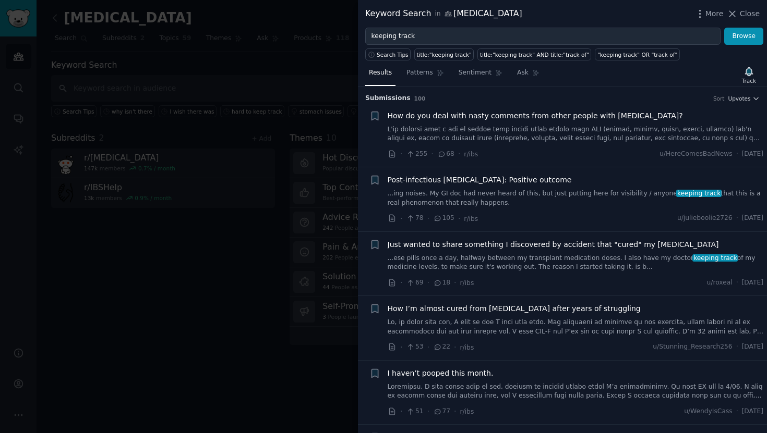
click at [488, 118] on span "How do you deal with nasty comments from other people with IBS?" at bounding box center [535, 116] width 295 height 11
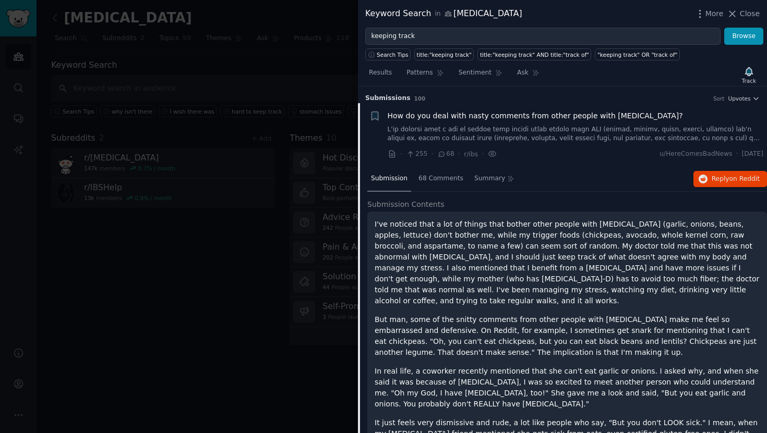
scroll to position [16, 0]
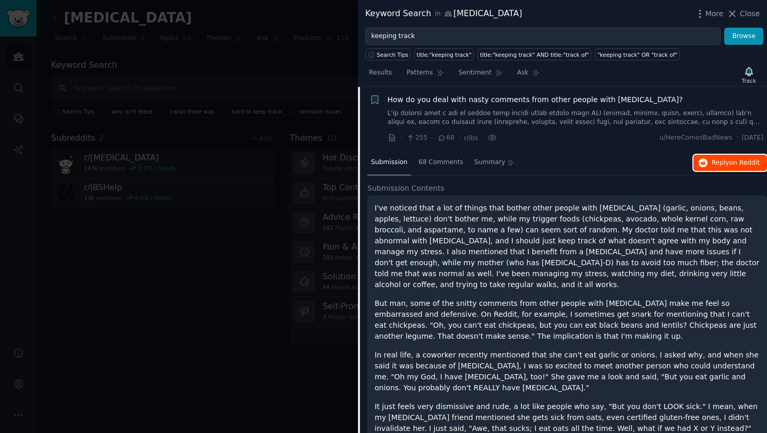
click at [733, 160] on span "on Reddit" at bounding box center [744, 162] width 30 height 7
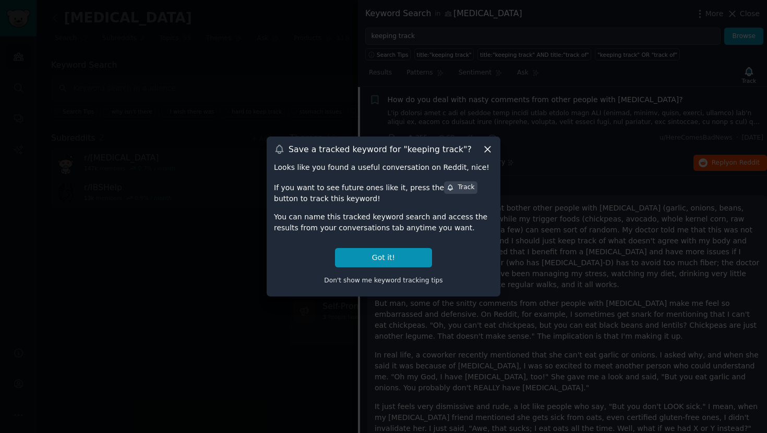
click at [276, 40] on div at bounding box center [383, 216] width 767 height 433
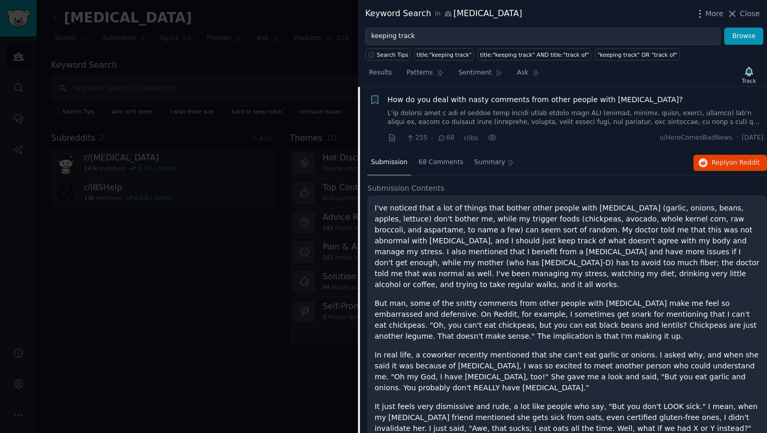
click at [611, 97] on span "How do you deal with nasty comments from other people with IBS?" at bounding box center [535, 99] width 295 height 11
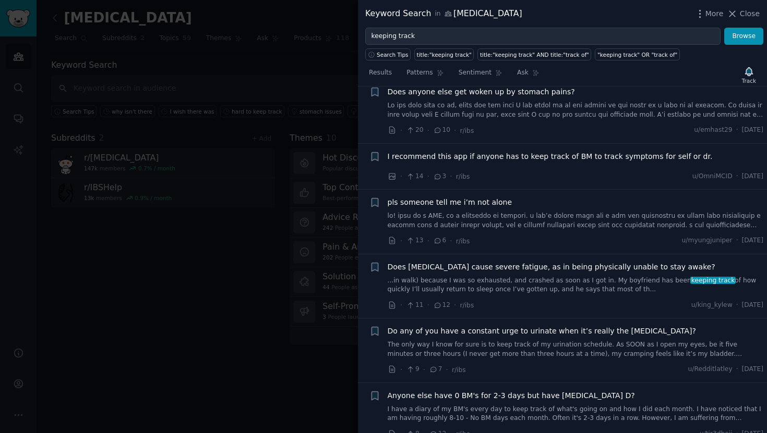
scroll to position [886, 0]
